Goal: Entertainment & Leisure: Consume media (video, audio)

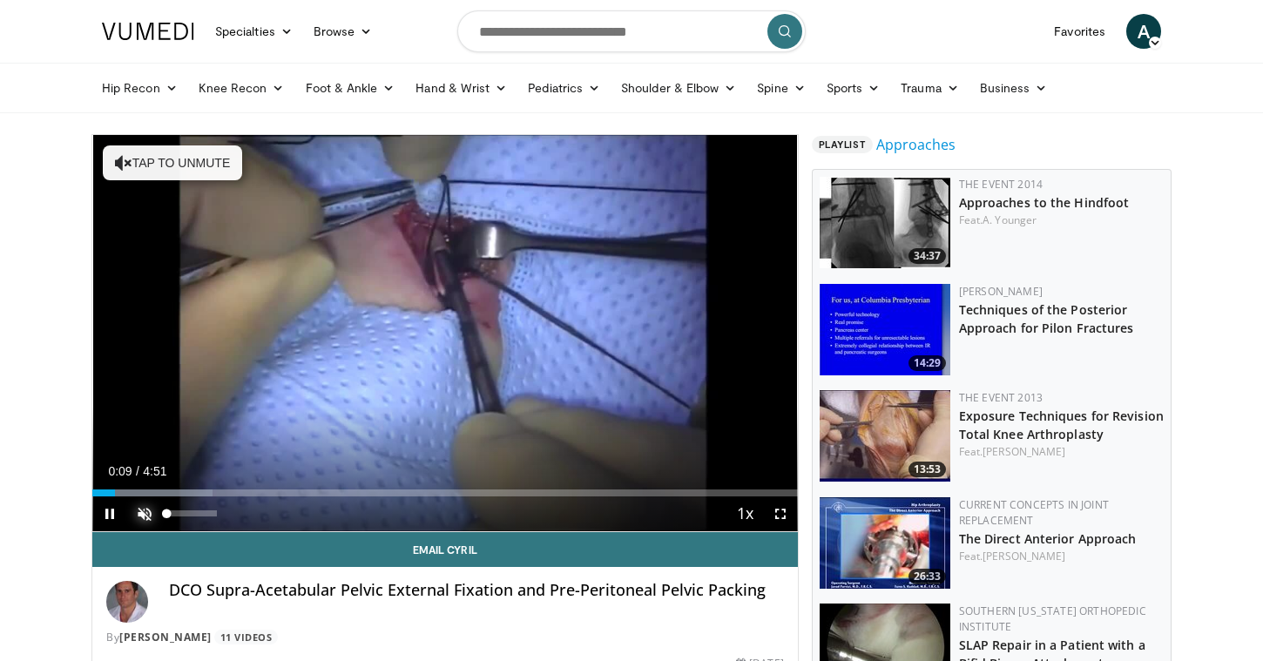
click at [138, 514] on span "Video Player" at bounding box center [144, 513] width 35 height 35
click at [111, 513] on span "Video Player" at bounding box center [109, 513] width 35 height 35
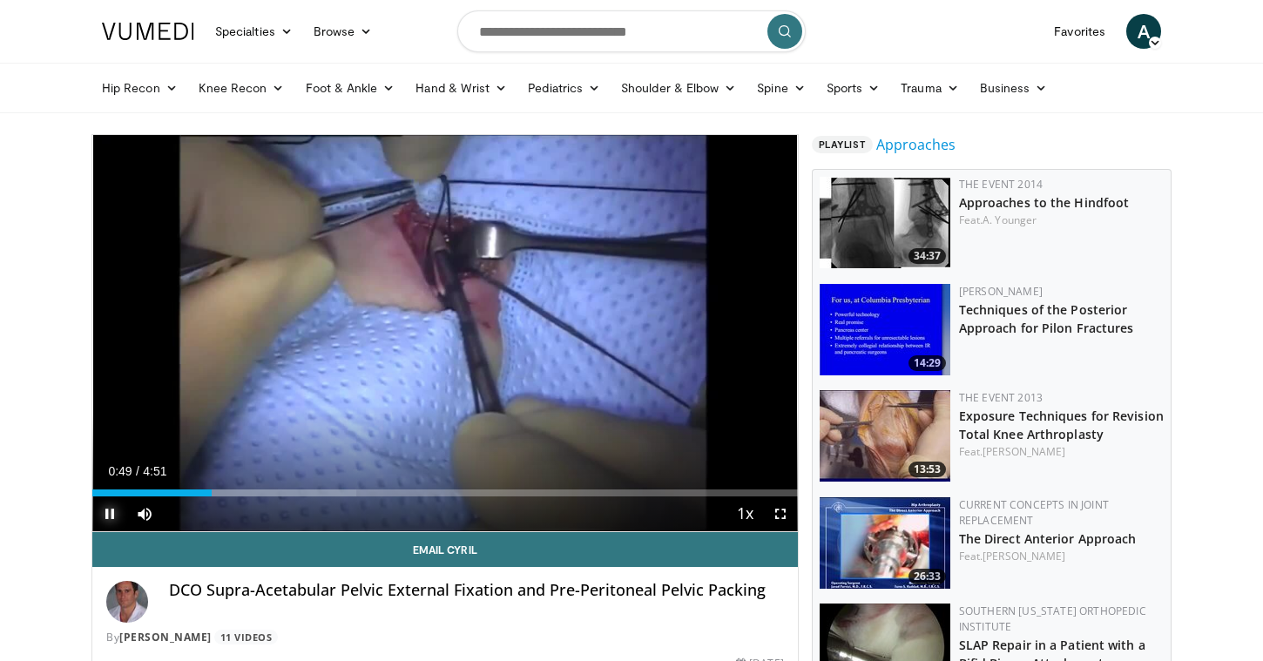
click at [109, 502] on span "Video Player" at bounding box center [109, 513] width 35 height 35
click at [192, 491] on div "Progress Bar" at bounding box center [193, 493] width 2 height 7
click at [110, 509] on span "Video Player" at bounding box center [109, 513] width 35 height 35
click at [184, 492] on div "Progress Bar" at bounding box center [185, 493] width 2 height 7
click at [104, 517] on span "Video Player" at bounding box center [109, 513] width 35 height 35
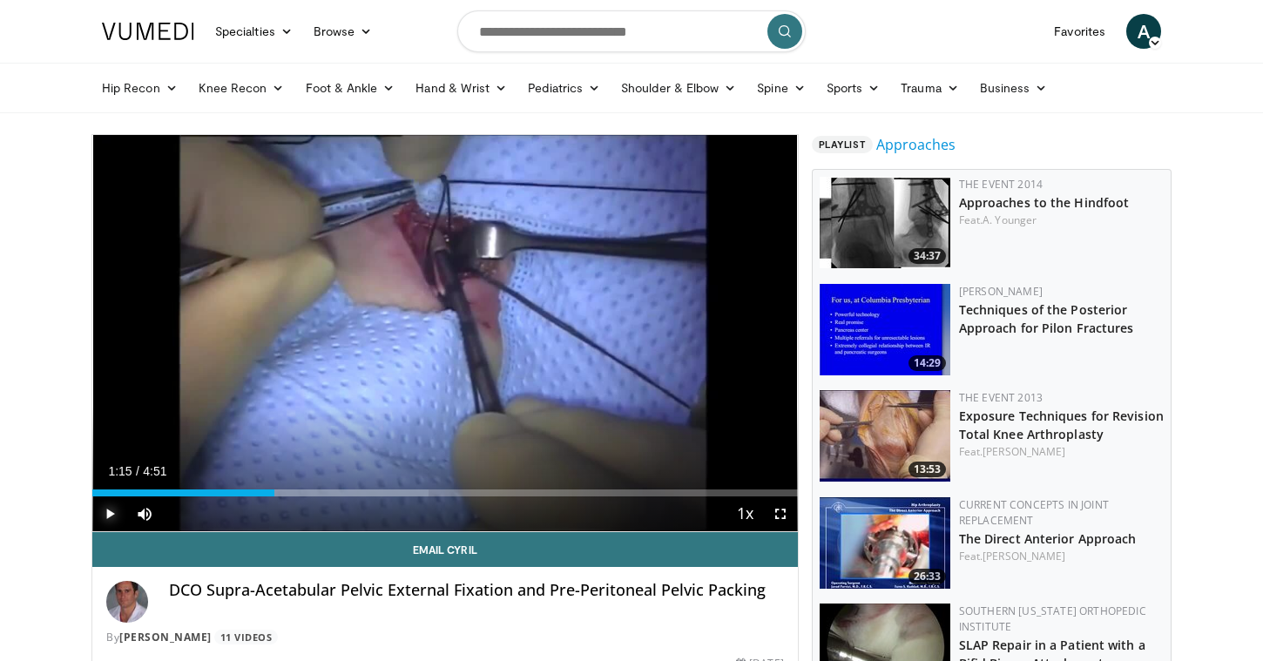
click at [105, 511] on span "Video Player" at bounding box center [109, 513] width 35 height 35
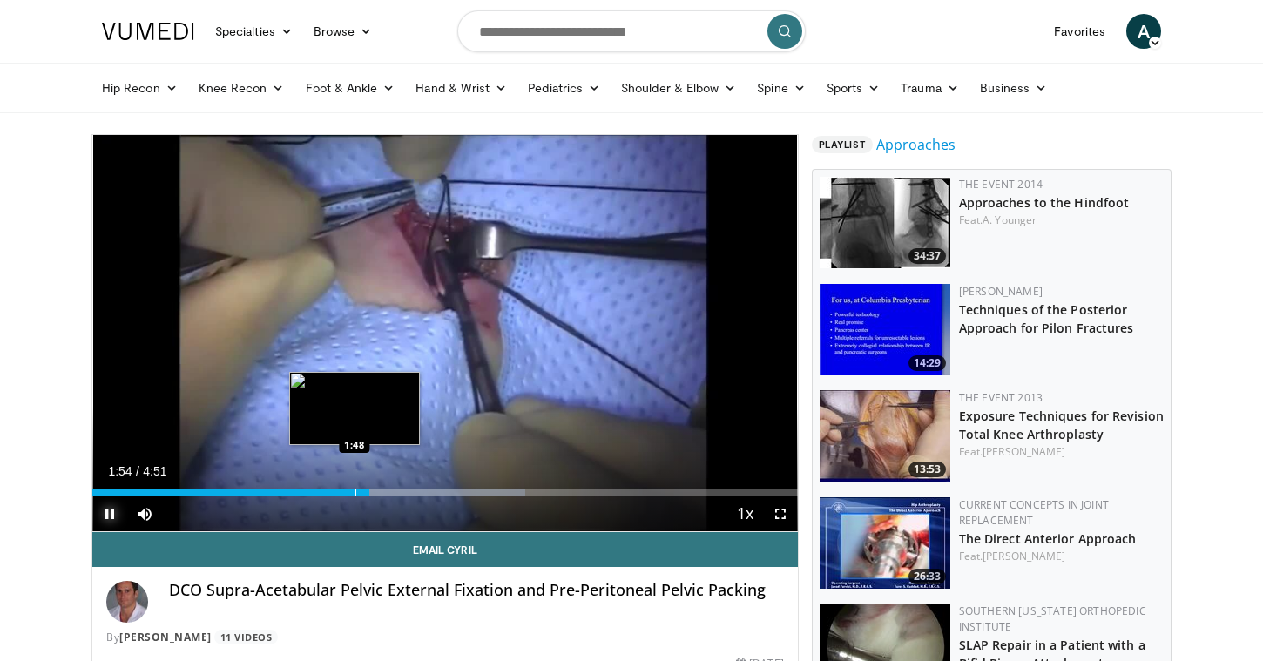
click at [355, 493] on div "Progress Bar" at bounding box center [356, 493] width 2 height 7
click at [344, 495] on div "Progress Bar" at bounding box center [345, 493] width 2 height 7
click at [340, 492] on div "Progress Bar" at bounding box center [341, 493] width 2 height 7
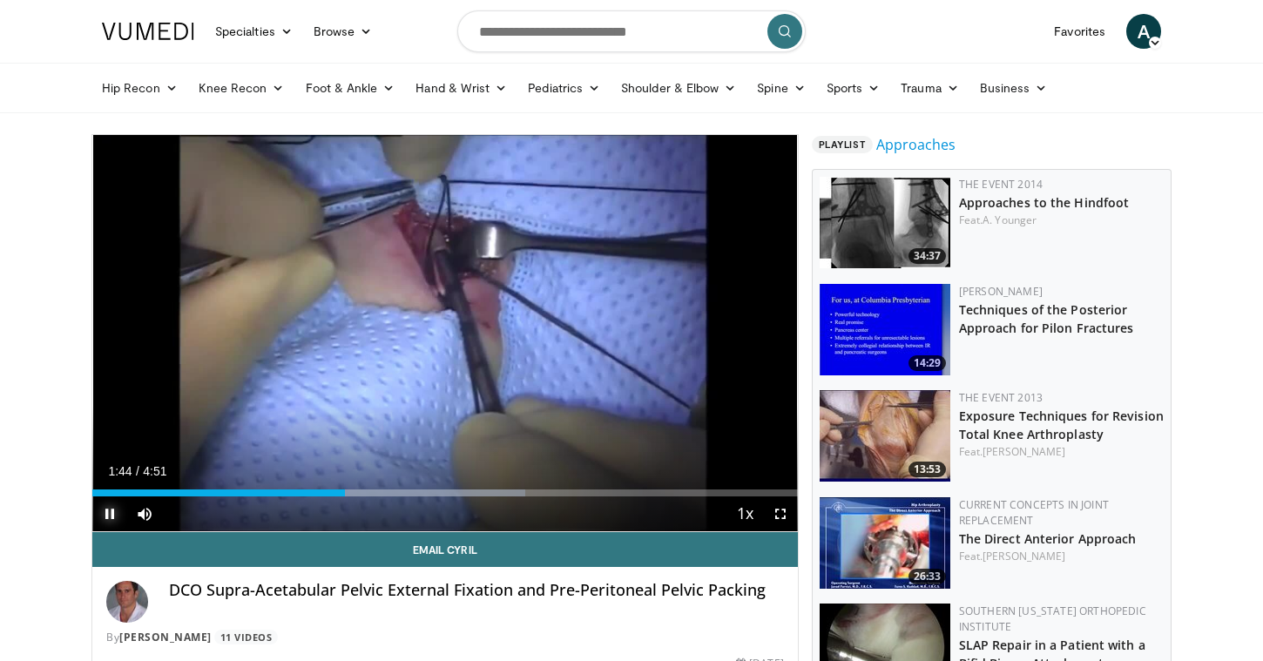
click at [111, 511] on span "Video Player" at bounding box center [109, 513] width 35 height 35
click at [111, 517] on span "Video Player" at bounding box center [109, 513] width 35 height 35
click at [115, 514] on span "Video Player" at bounding box center [109, 513] width 35 height 35
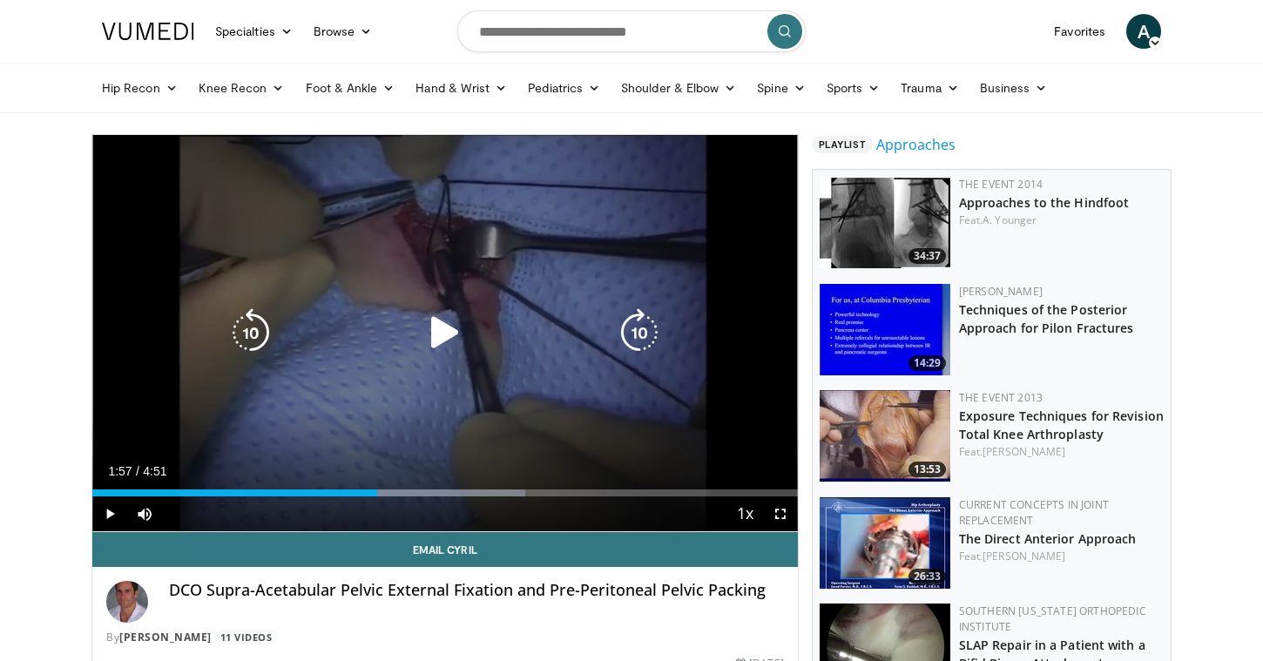
click at [444, 337] on icon "Video Player" at bounding box center [445, 332] width 49 height 49
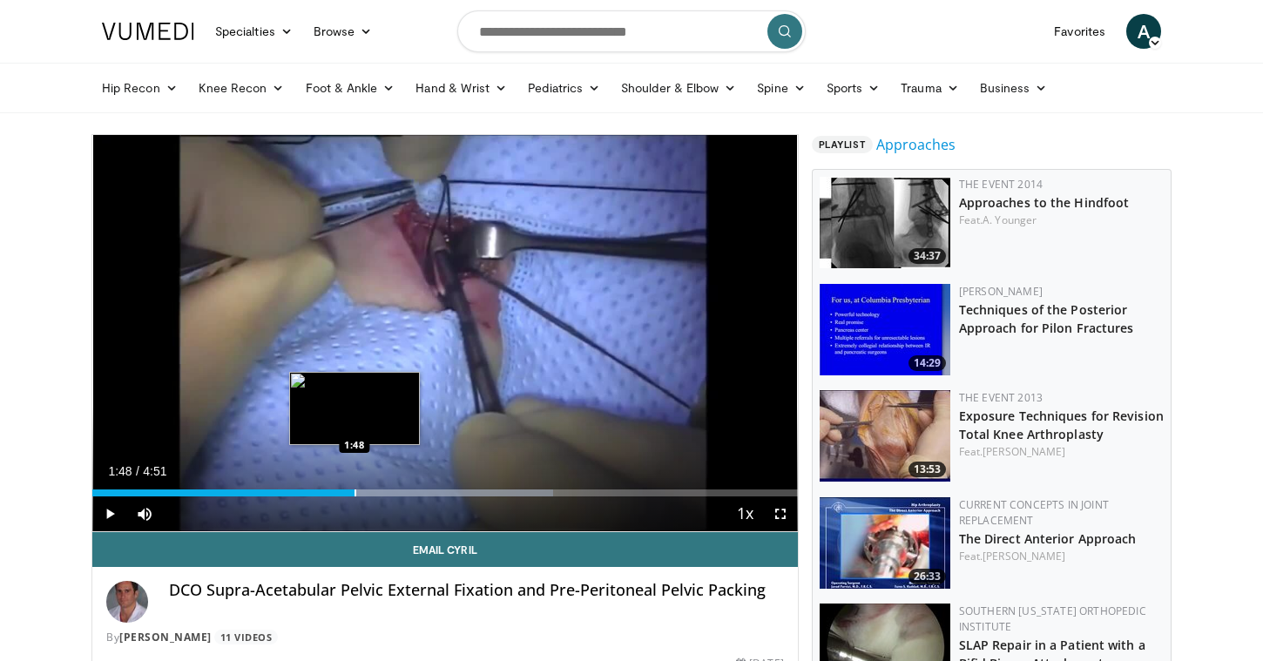
click at [355, 490] on div "Progress Bar" at bounding box center [356, 493] width 2 height 7
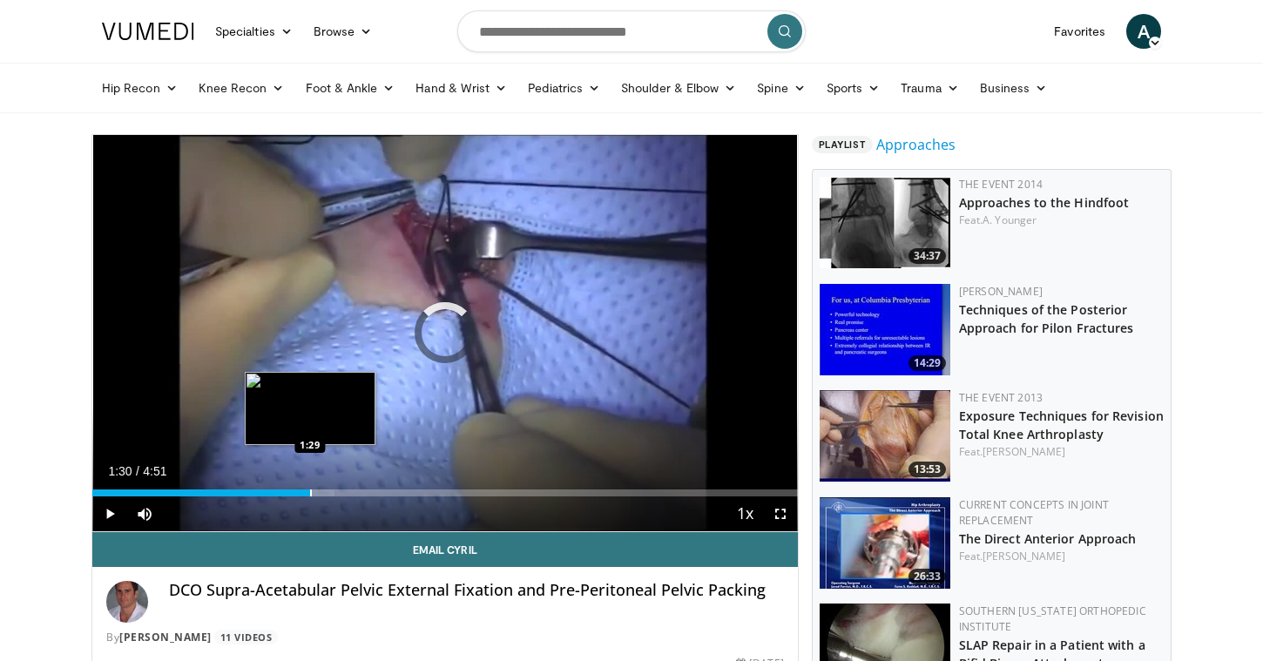
drag, startPoint x: 375, startPoint y: 490, endPoint x: 309, endPoint y: 491, distance: 65.4
click at [310, 491] on div "Progress Bar" at bounding box center [311, 493] width 2 height 7
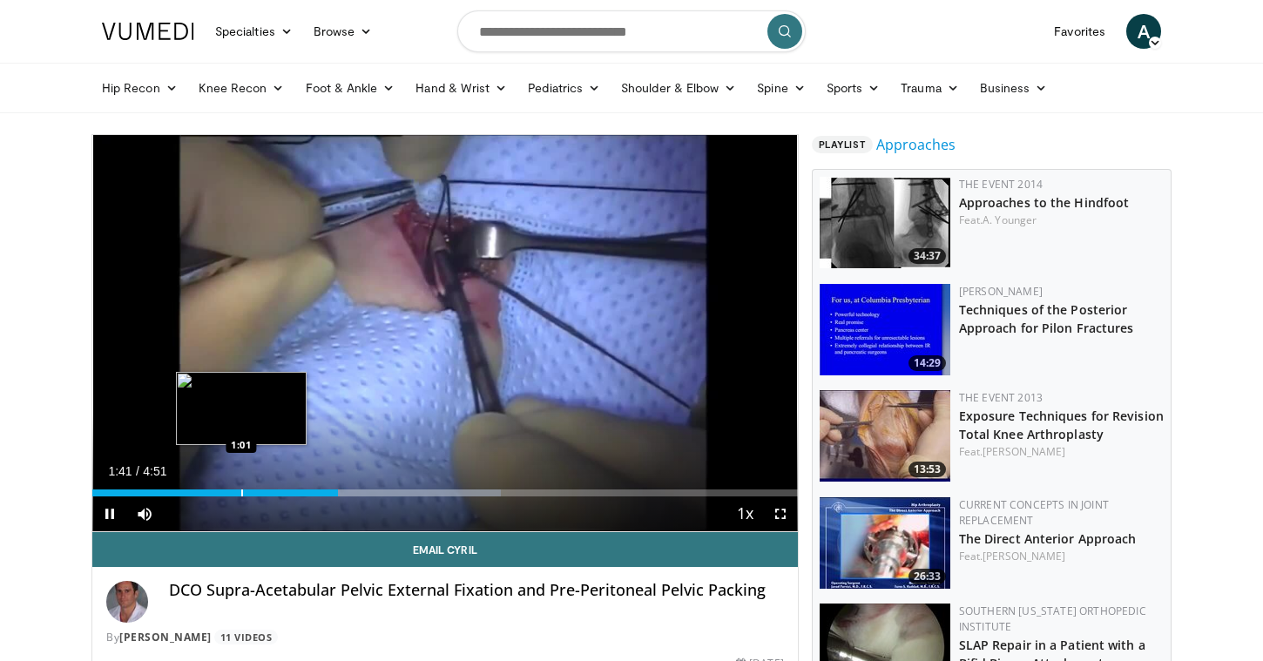
click at [241, 492] on div "Progress Bar" at bounding box center [242, 493] width 2 height 7
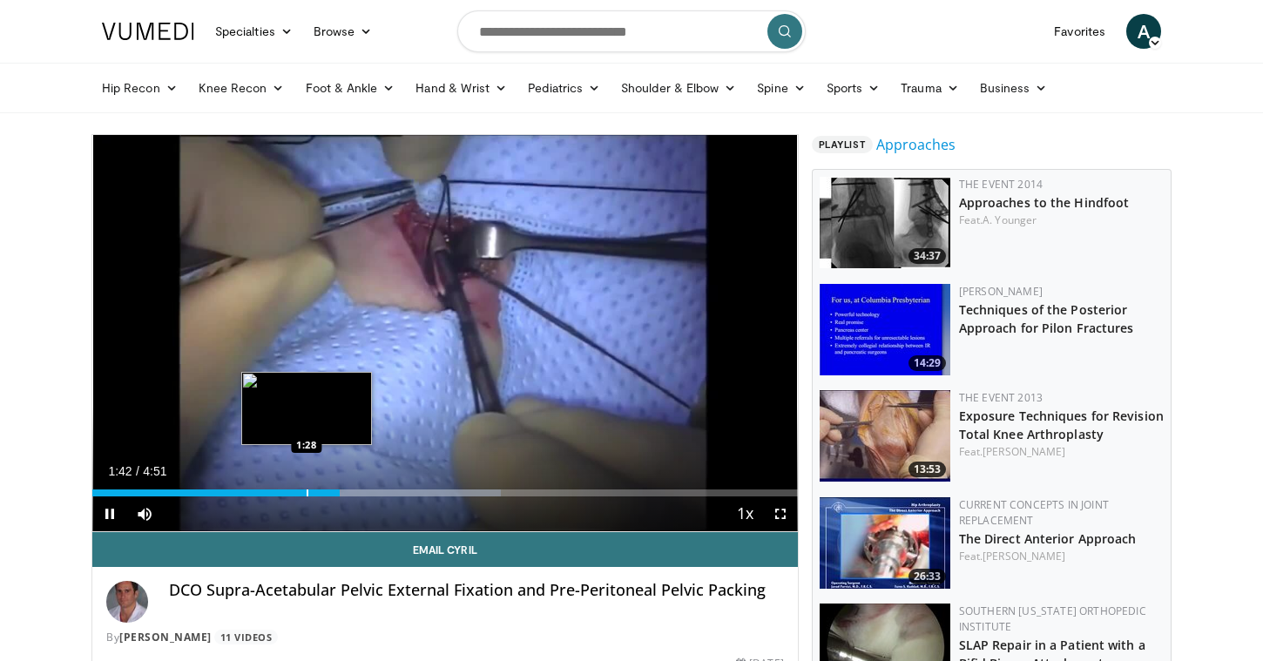
click at [307, 490] on div "Progress Bar" at bounding box center [308, 493] width 2 height 7
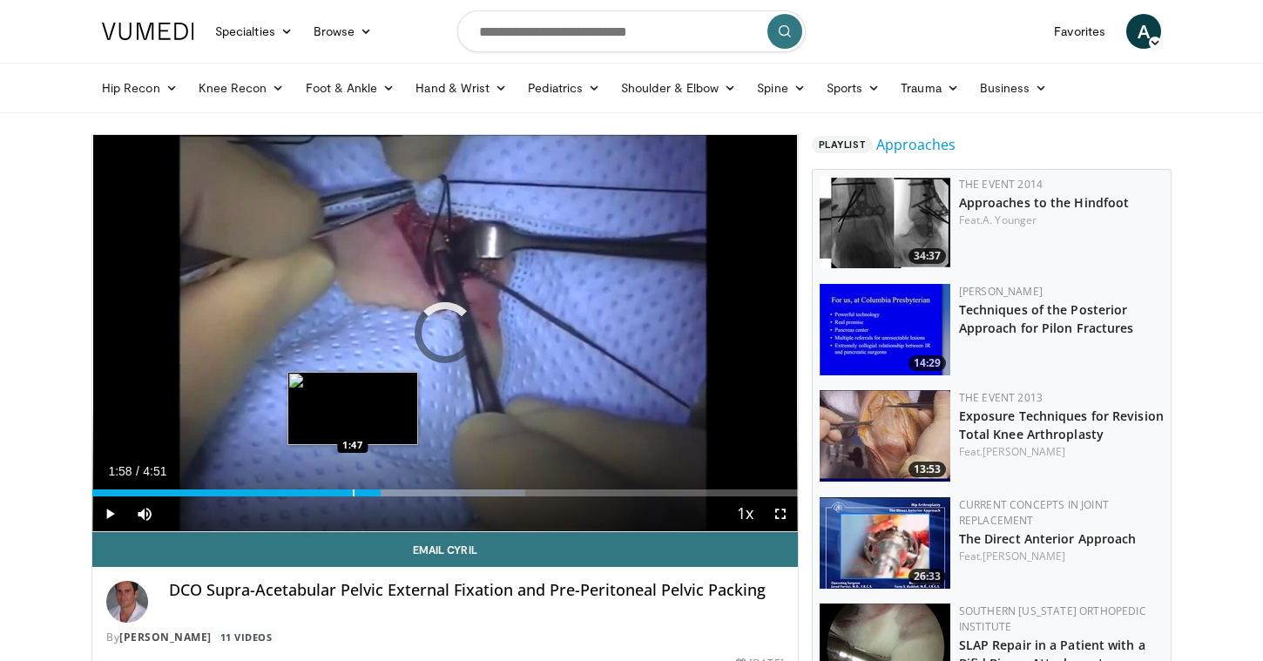
click at [353, 490] on div "Progress Bar" at bounding box center [354, 493] width 2 height 7
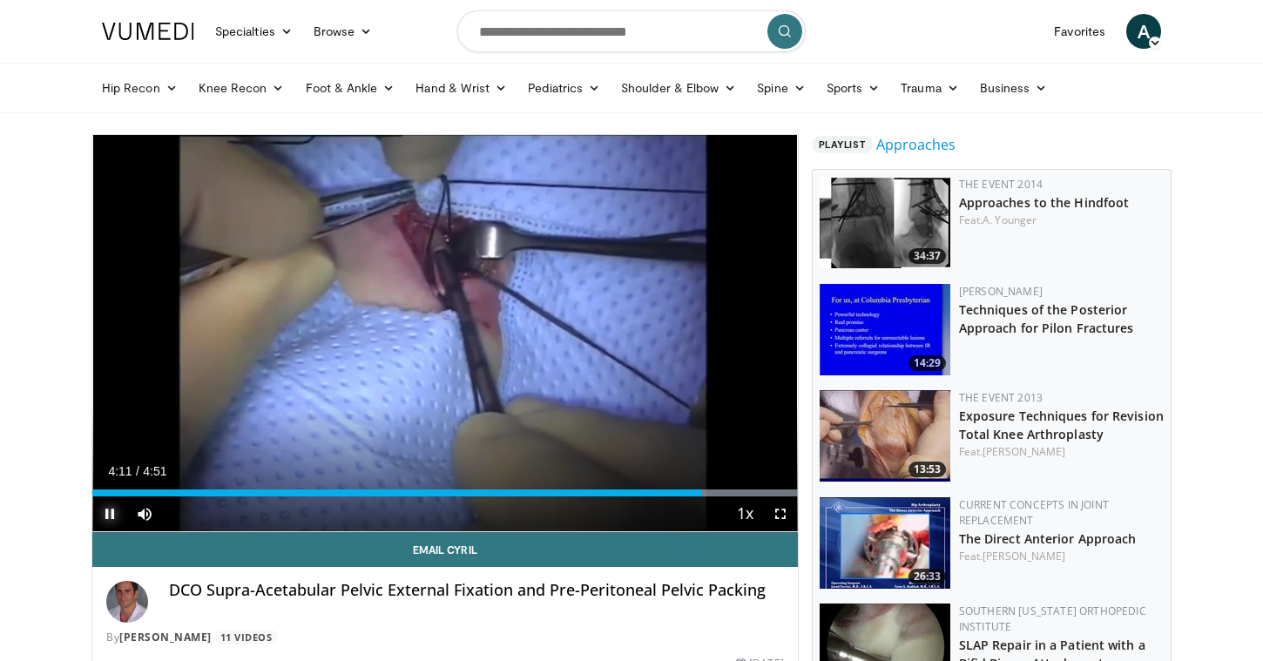
click at [105, 513] on span "Video Player" at bounding box center [109, 513] width 35 height 35
